Goal: Task Accomplishment & Management: Use online tool/utility

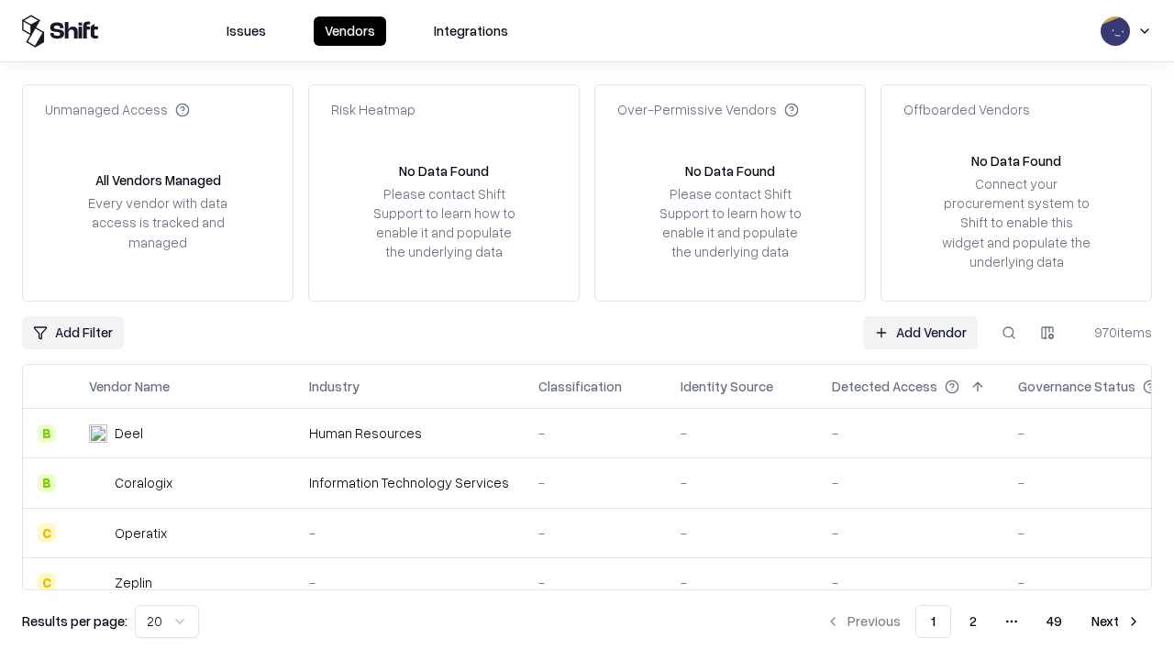
click at [920, 332] on link "Add Vendor" at bounding box center [920, 332] width 115 height 33
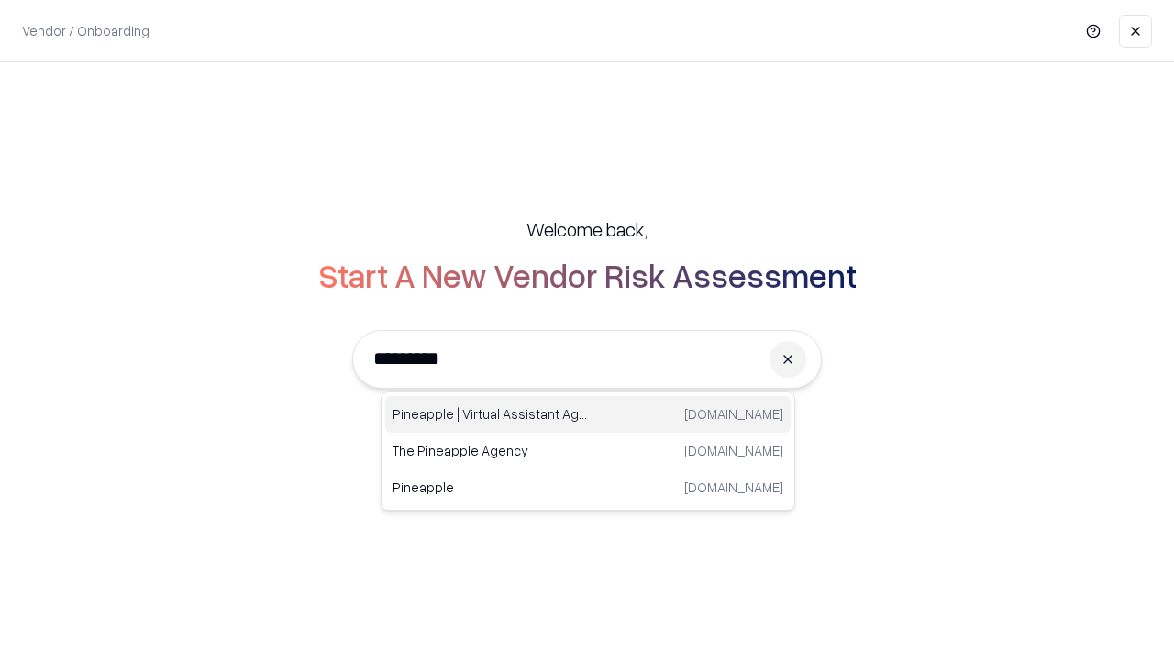
click at [588, 414] on div "Pineapple | Virtual Assistant Agency [DOMAIN_NAME]" at bounding box center [587, 414] width 405 height 37
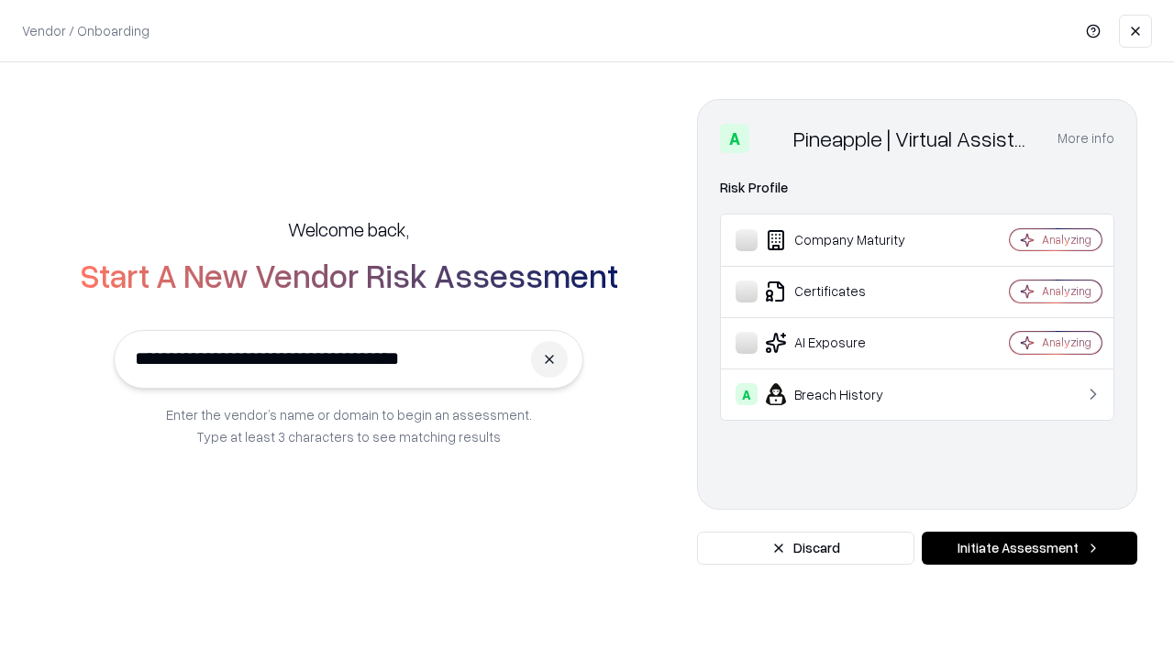
type input "**********"
click at [1029, 548] on button "Initiate Assessment" at bounding box center [1028, 548] width 215 height 33
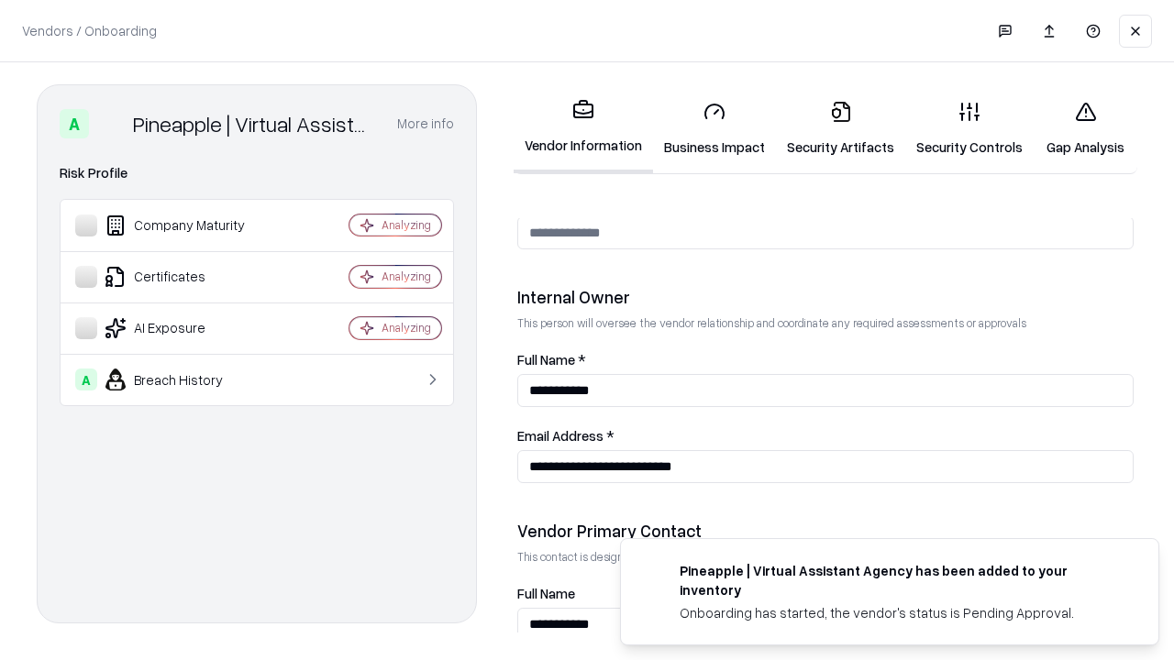
scroll to position [950, 0]
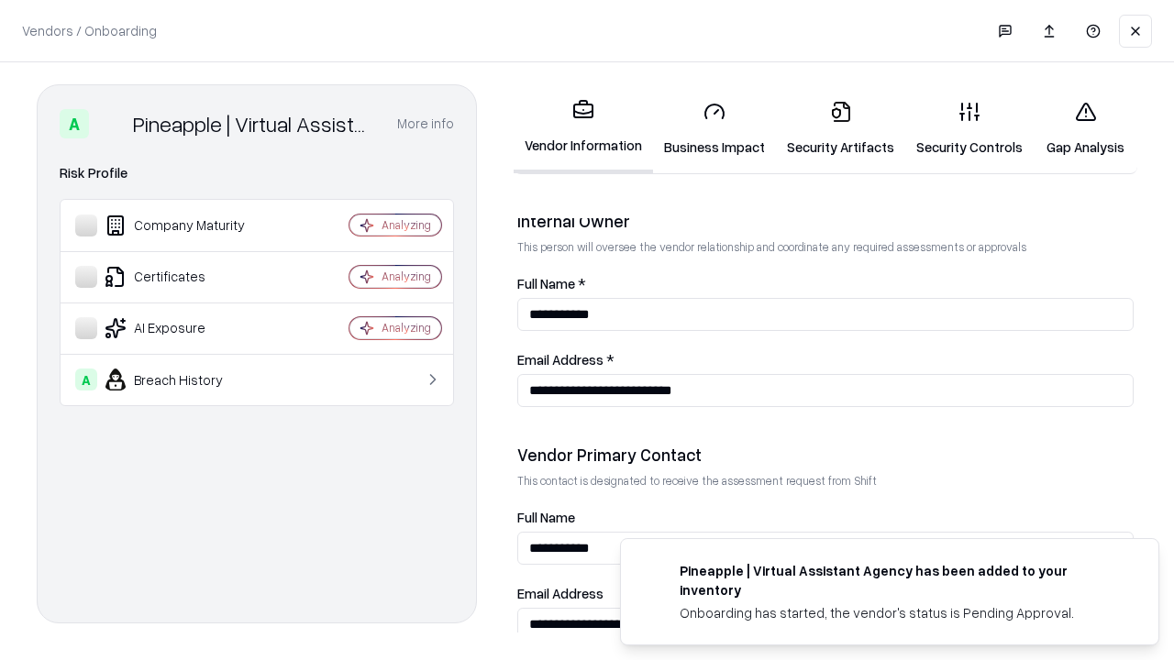
click at [840, 128] on link "Security Artifacts" at bounding box center [840, 128] width 129 height 85
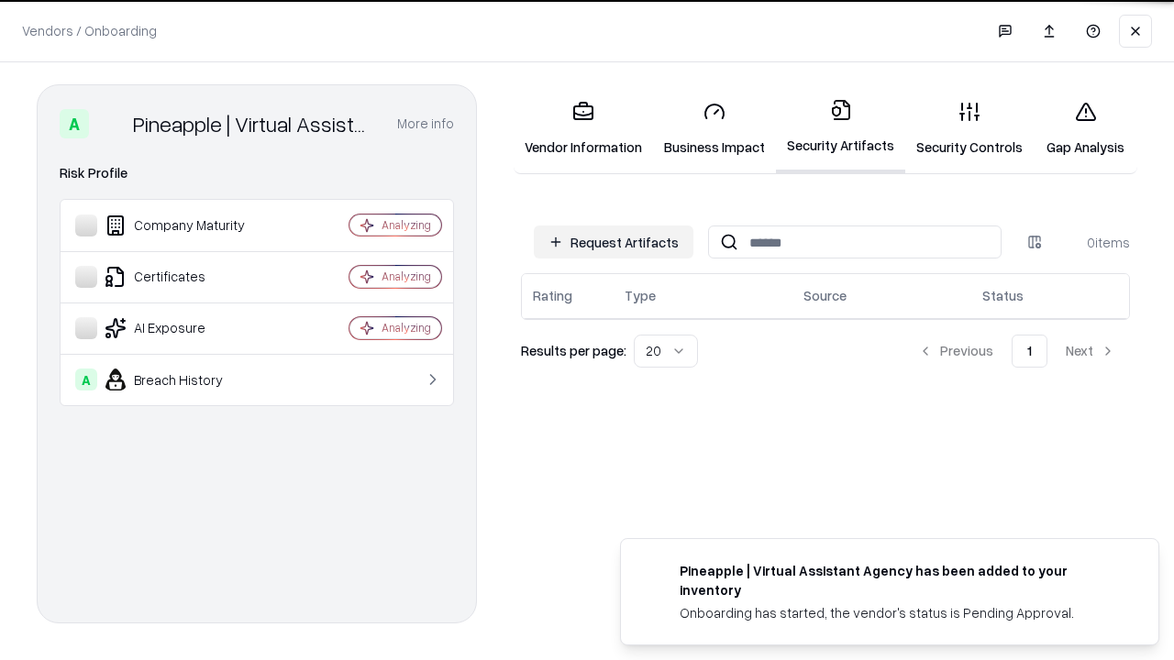
click at [613, 241] on button "Request Artifacts" at bounding box center [614, 242] width 160 height 33
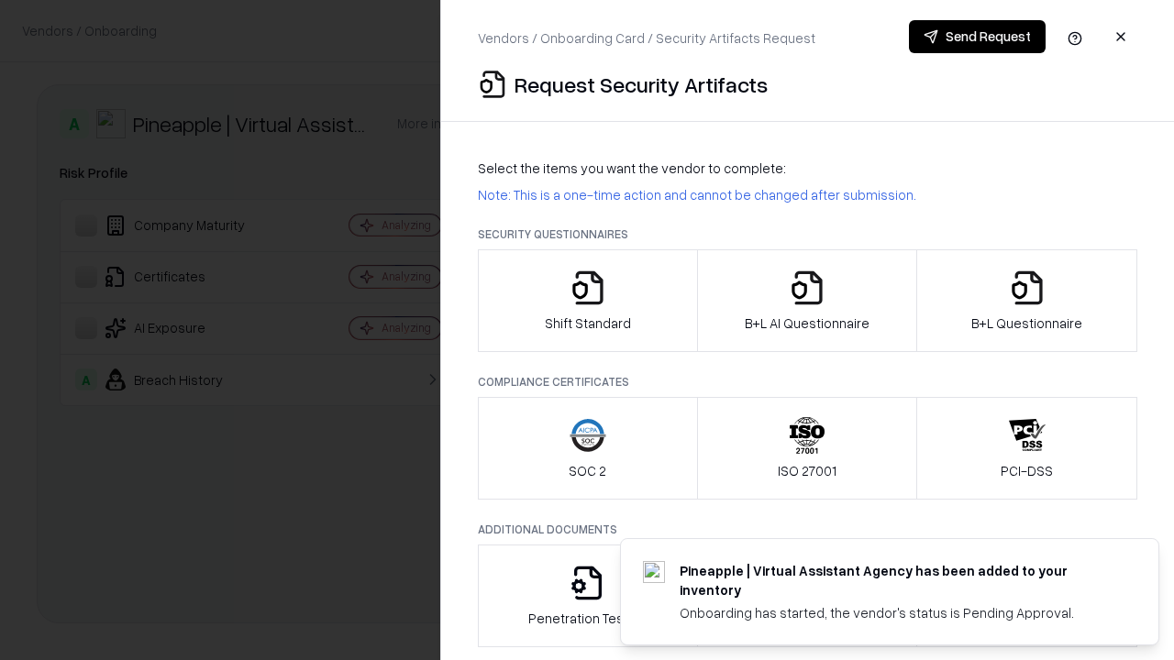
click at [1026, 301] on icon "button" at bounding box center [1027, 288] width 37 height 37
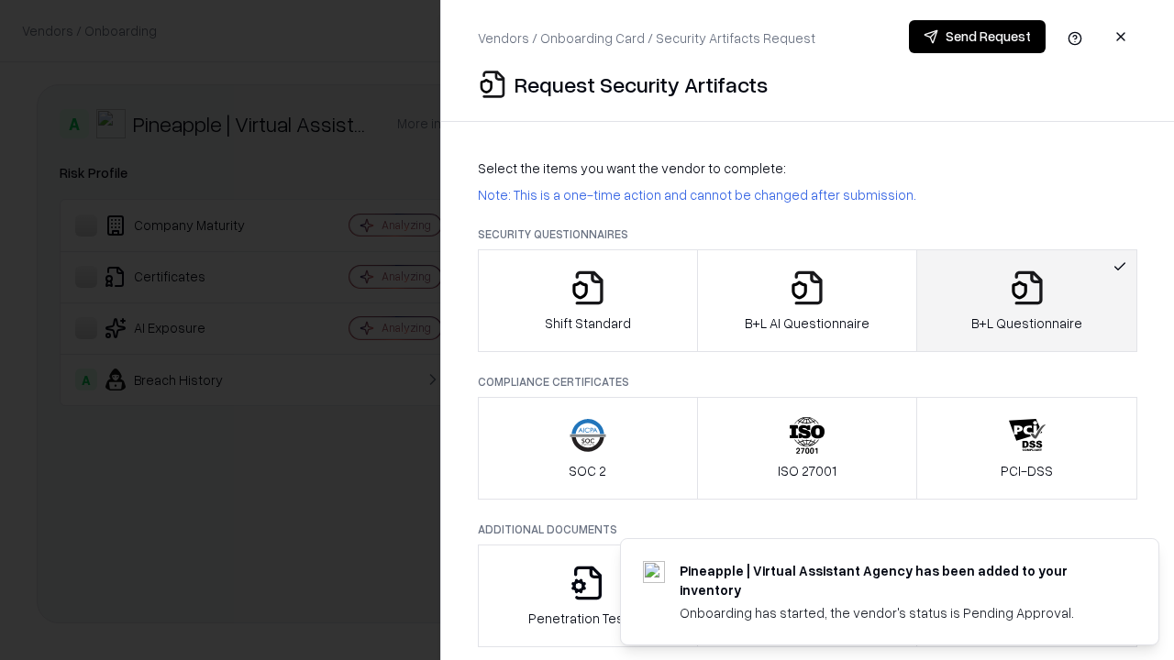
click at [806, 301] on icon "button" at bounding box center [806, 288] width 37 height 37
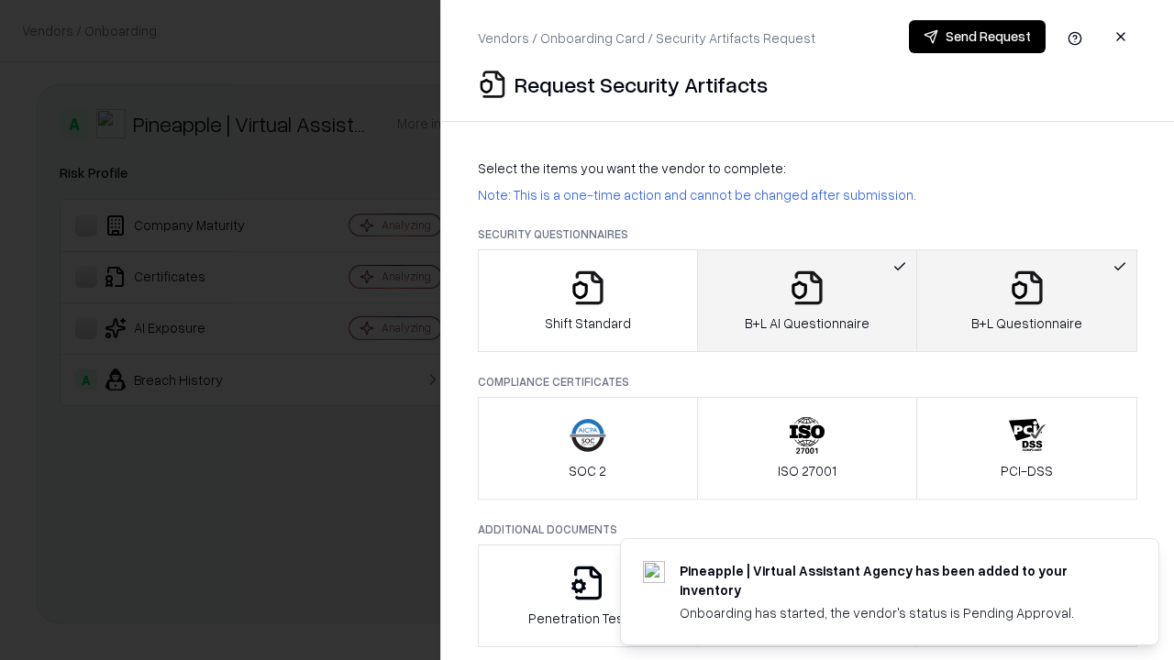
click at [976, 37] on button "Send Request" at bounding box center [977, 36] width 137 height 33
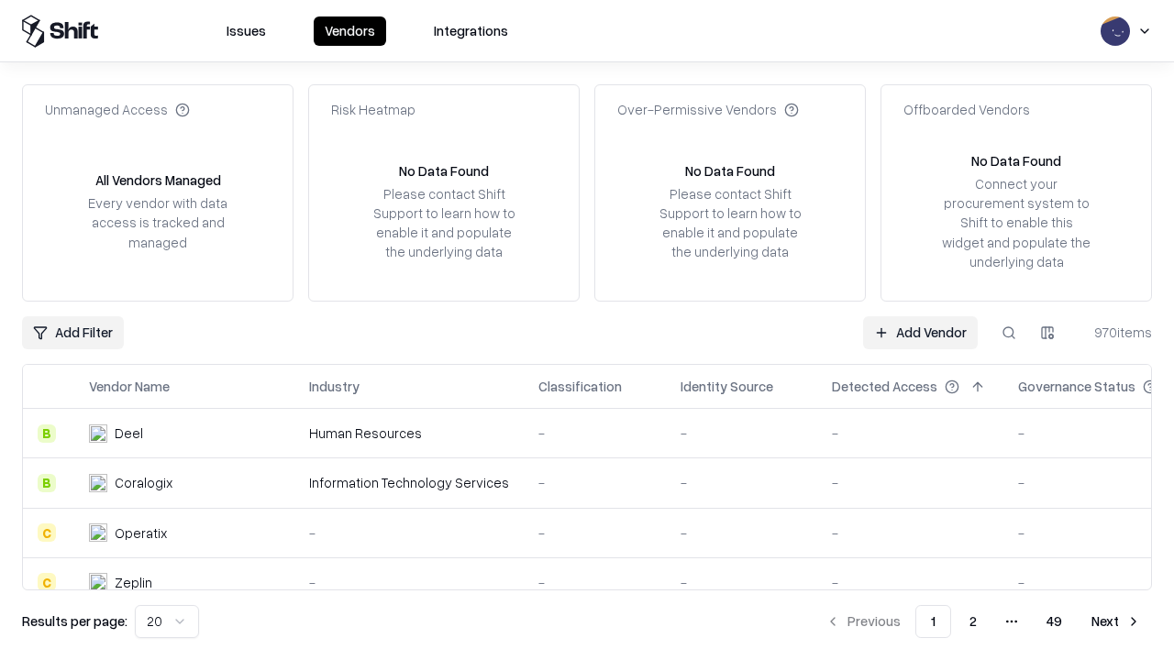
click at [1009, 332] on button at bounding box center [1008, 332] width 33 height 33
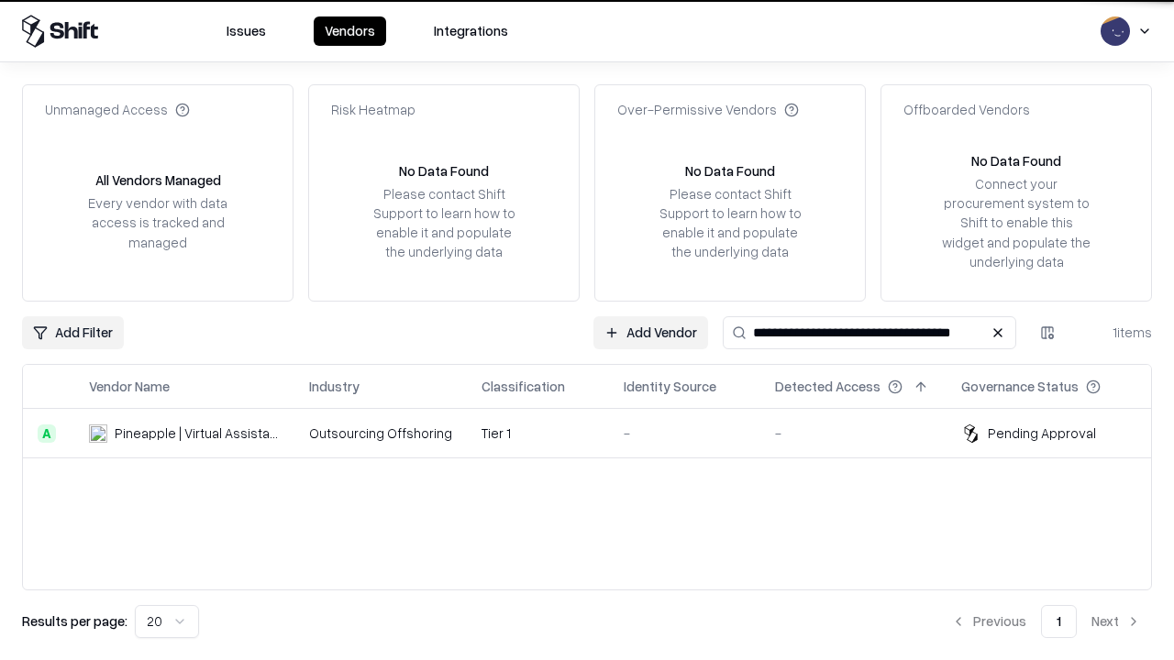
type input "**********"
click at [598, 433] on td "Tier 1" at bounding box center [538, 434] width 142 height 50
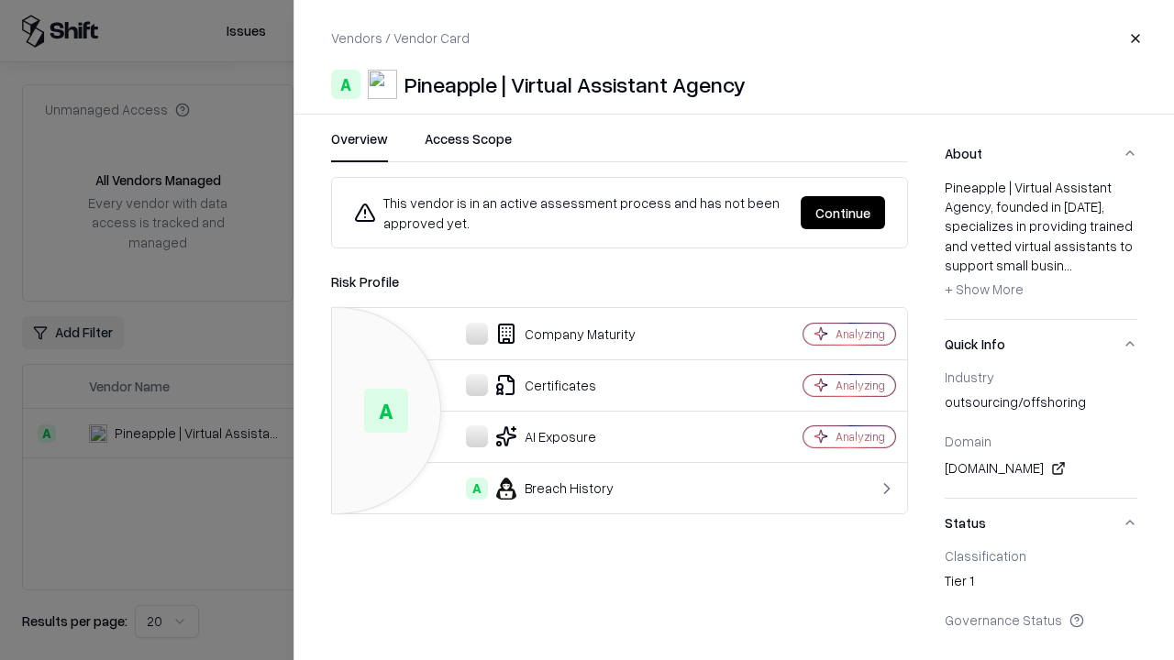
click at [843, 213] on button "Continue" at bounding box center [842, 212] width 84 height 33
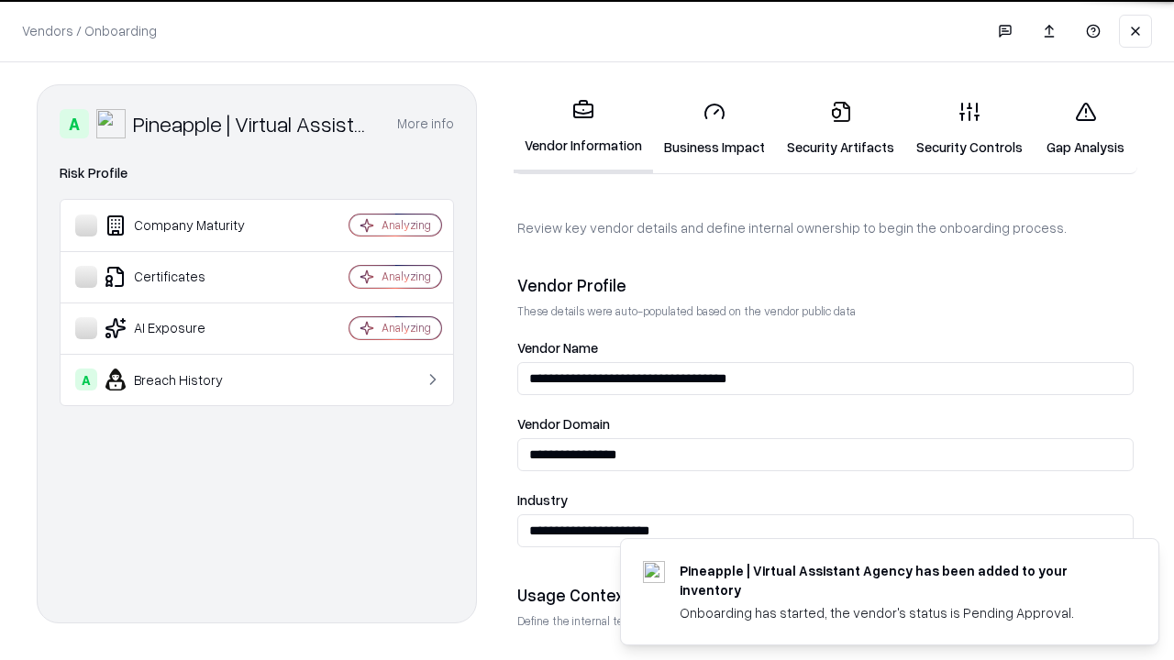
click at [840, 128] on link "Security Artifacts" at bounding box center [840, 128] width 129 height 85
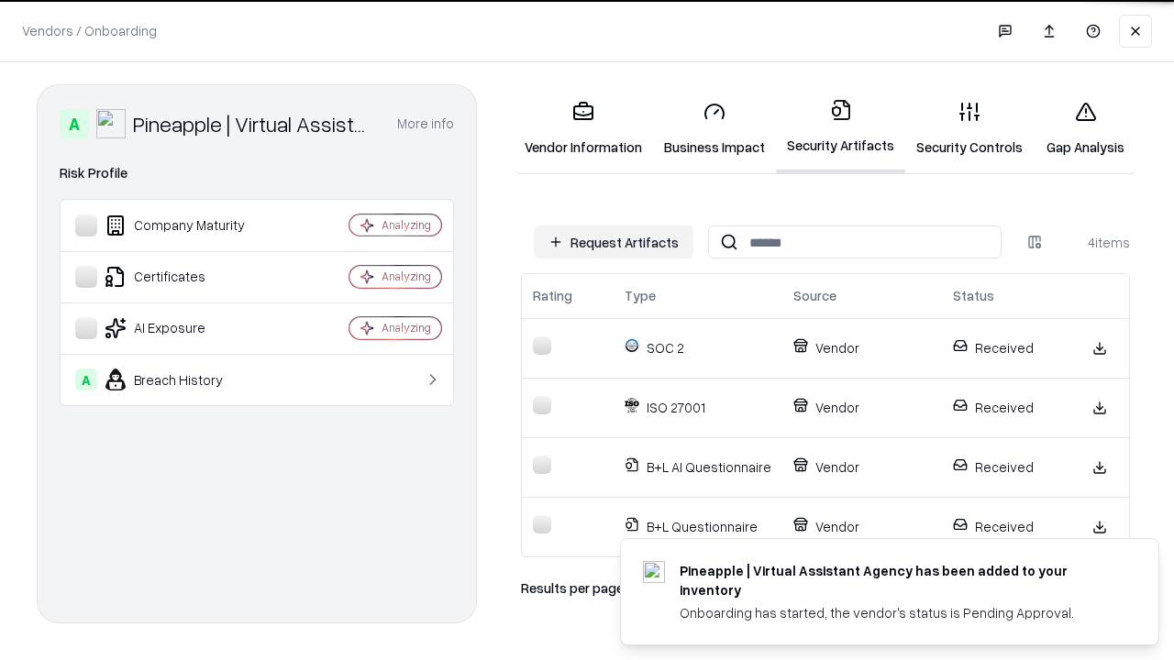
click at [1085, 128] on link "Gap Analysis" at bounding box center [1085, 128] width 104 height 85
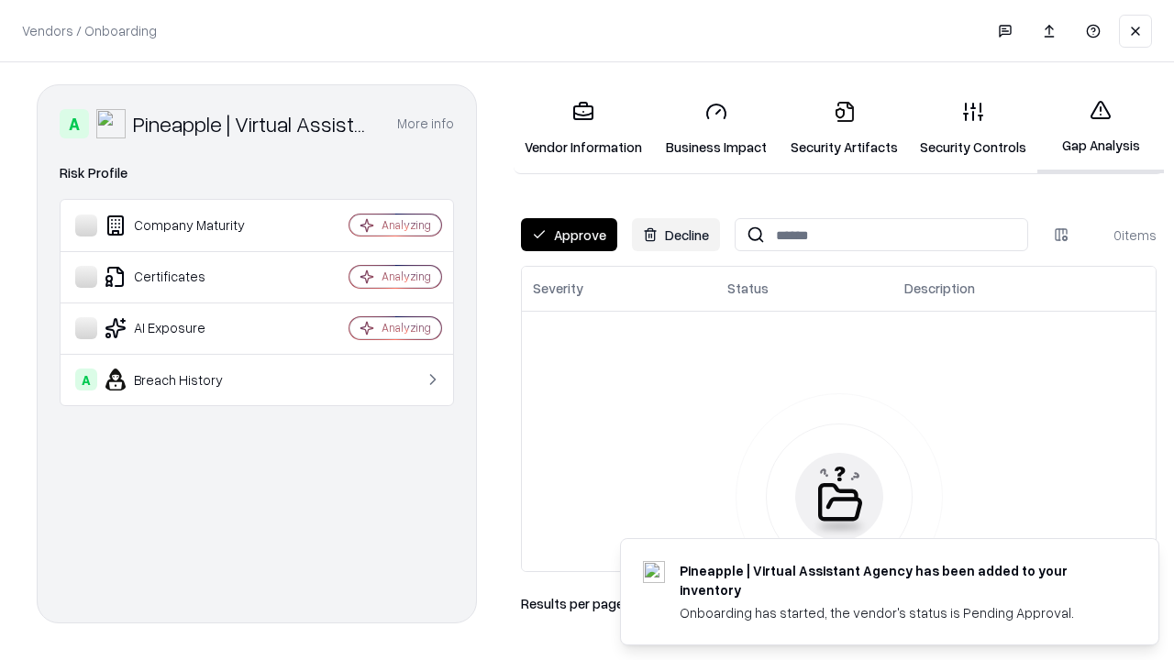
click at [568, 235] on button "Approve" at bounding box center [569, 234] width 96 height 33
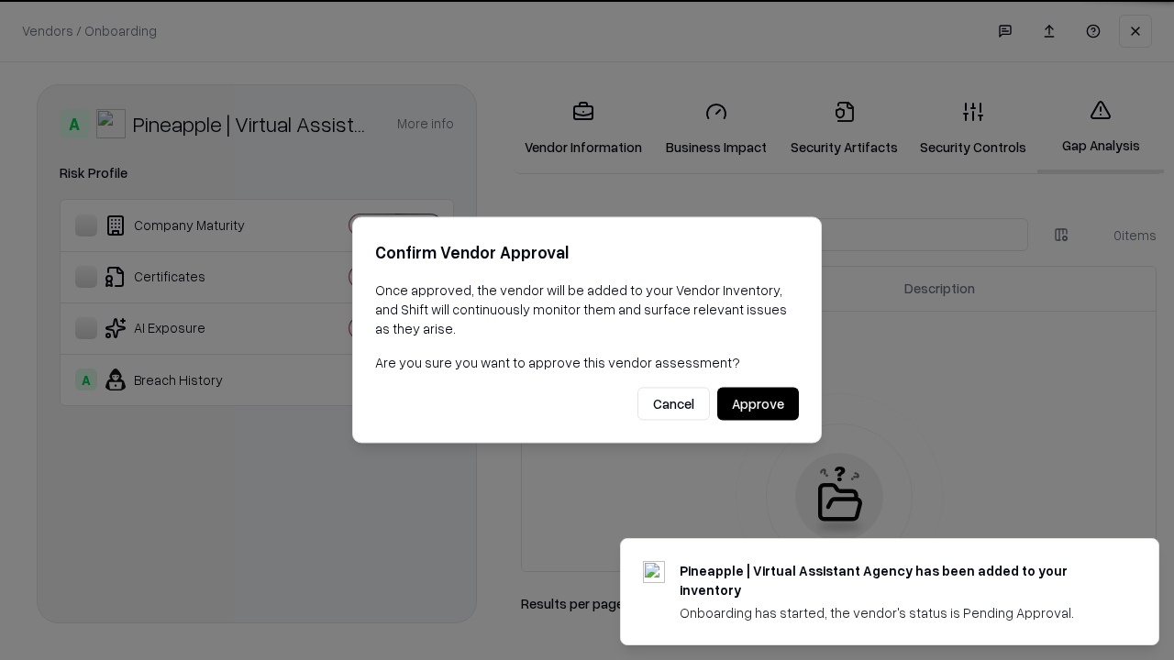
click at [757, 403] on button "Approve" at bounding box center [758, 404] width 82 height 33
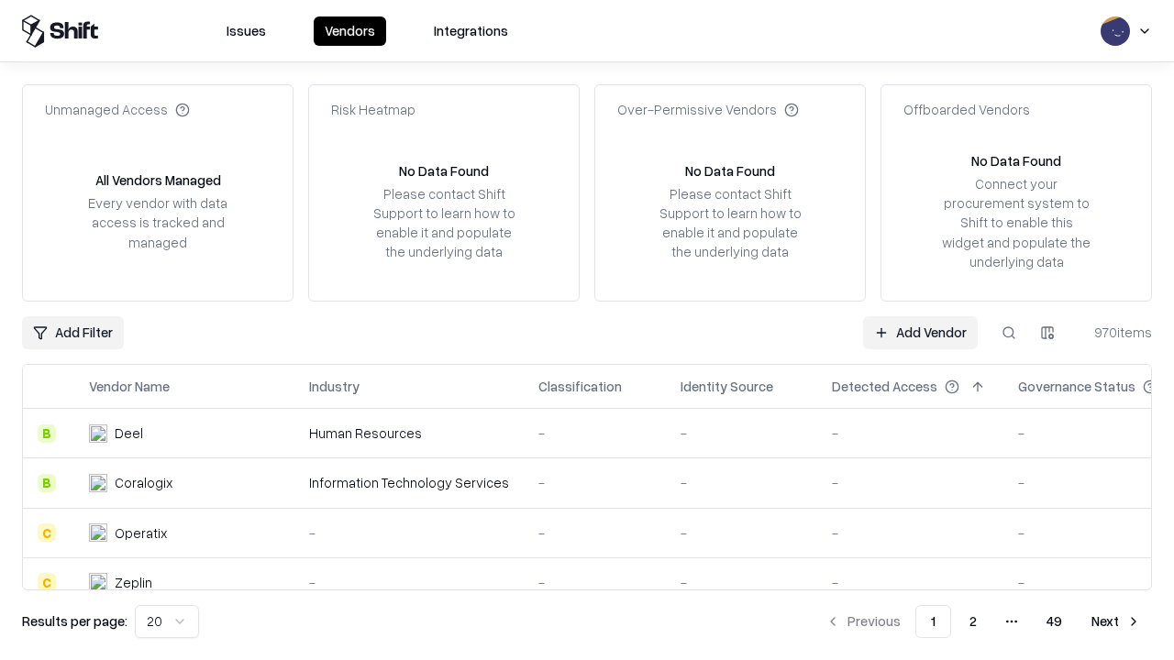
type input "**********"
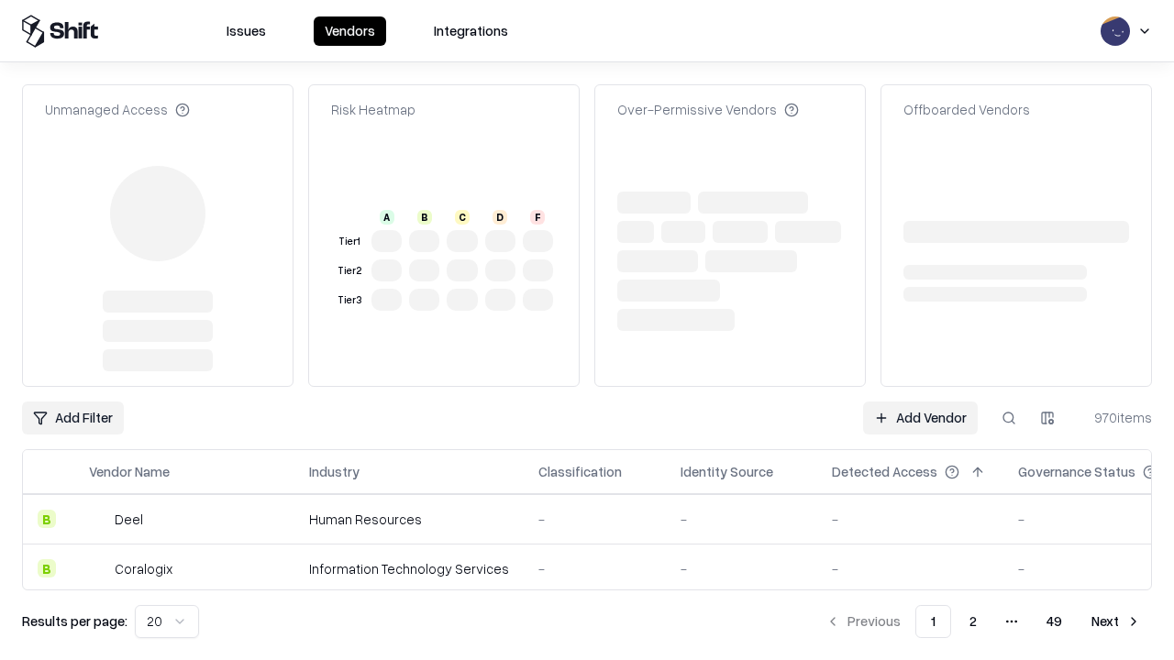
click at [920, 402] on link "Add Vendor" at bounding box center [920, 418] width 115 height 33
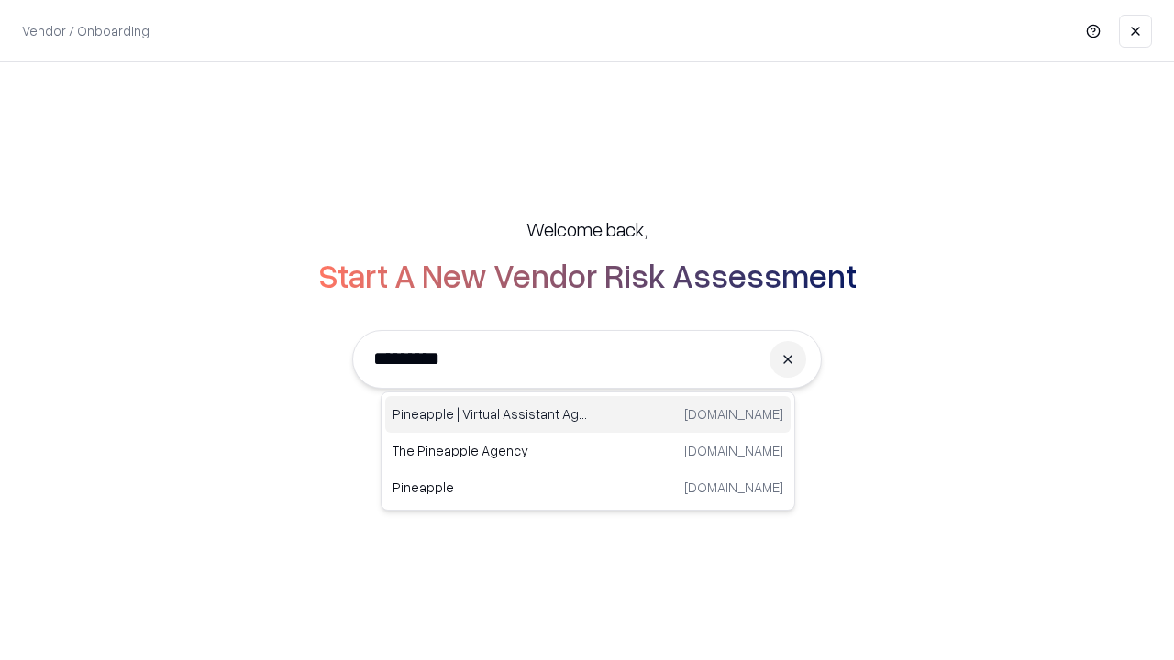
click at [588, 414] on div "Pineapple | Virtual Assistant Agency [DOMAIN_NAME]" at bounding box center [587, 414] width 405 height 37
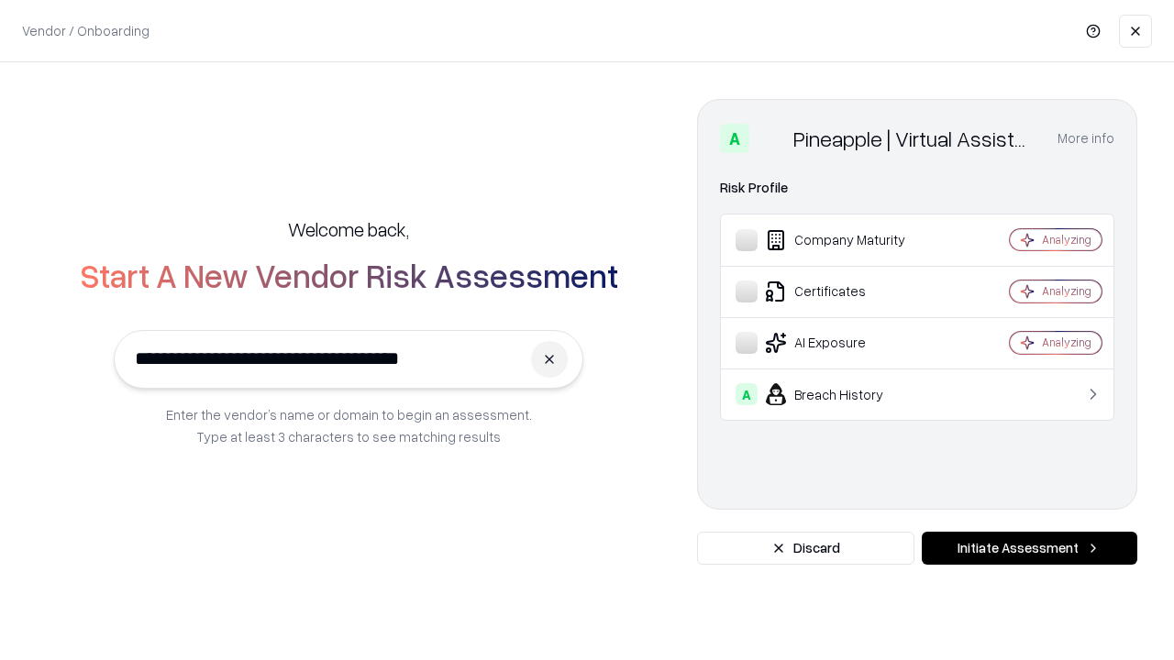
type input "**********"
click at [1029, 548] on button "Initiate Assessment" at bounding box center [1028, 548] width 215 height 33
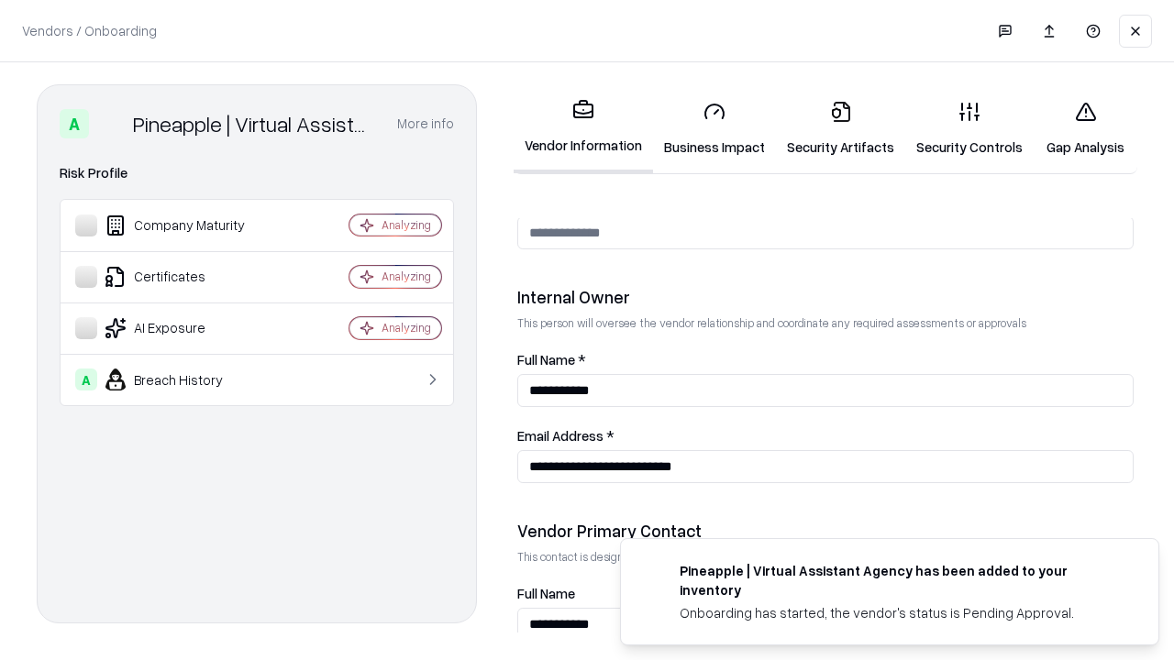
scroll to position [950, 0]
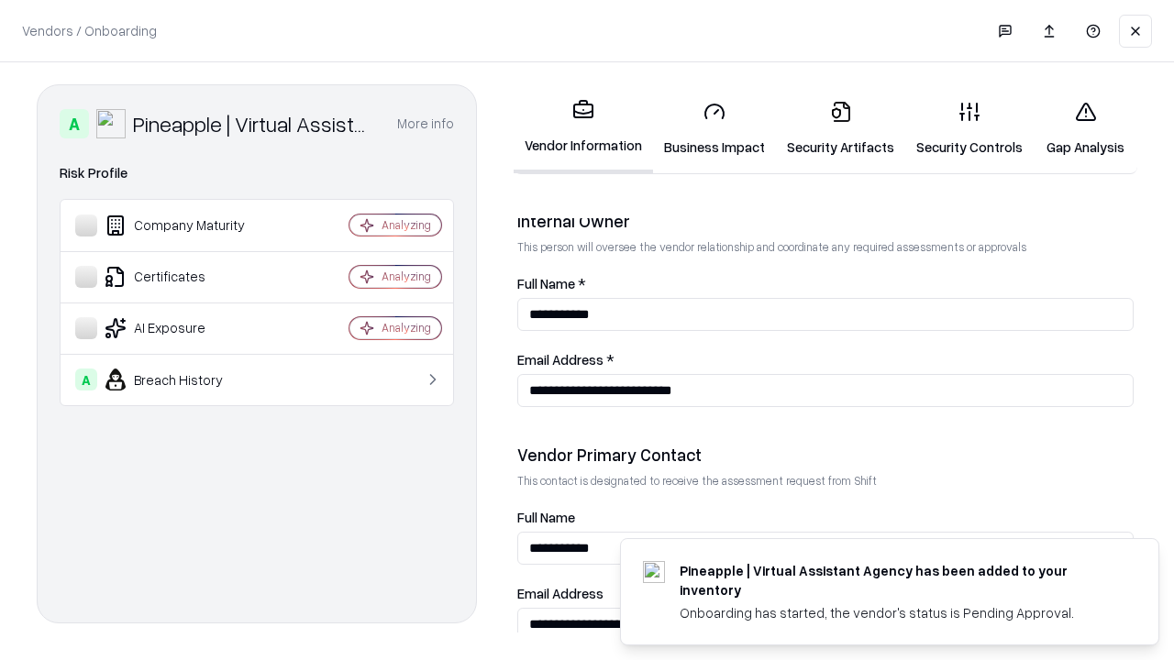
click at [1085, 128] on link "Gap Analysis" at bounding box center [1085, 128] width 104 height 85
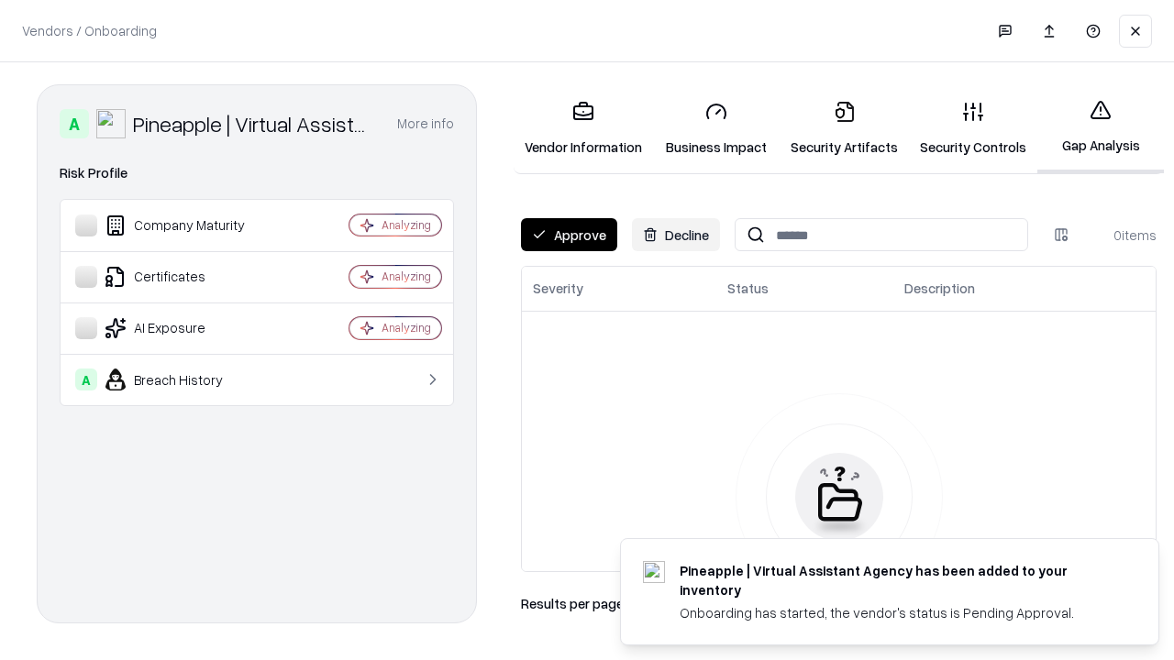
click at [568, 235] on button "Approve" at bounding box center [569, 234] width 96 height 33
